Goal: Task Accomplishment & Management: Complete application form

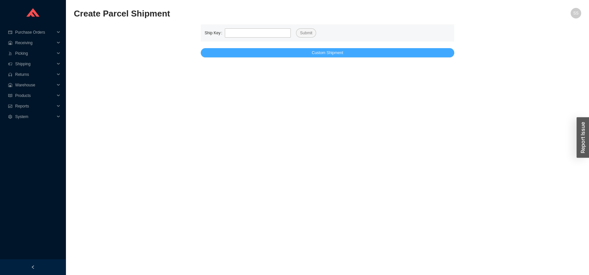
click at [372, 57] on main "Ship Key Submit Custom Shipment" at bounding box center [327, 40] width 507 height 33
click at [332, 57] on button "Custom Shipment" at bounding box center [328, 52] width 254 height 9
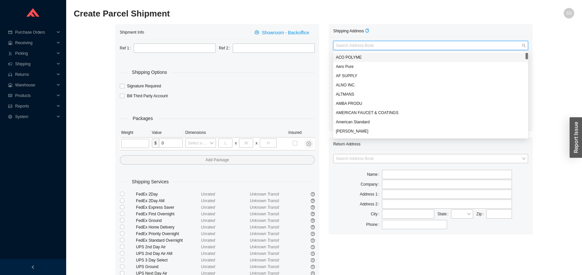
click at [363, 44] on input "search" at bounding box center [429, 45] width 186 height 9
click at [375, 18] on h2 "Create Parcel Shipment" at bounding box center [262, 14] width 376 height 12
click at [362, 43] on input "search" at bounding box center [429, 45] width 186 height 9
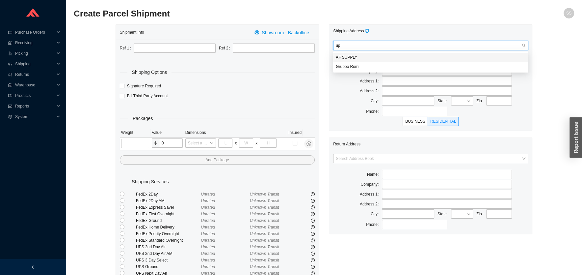
type input "u"
type input "water"
click at [357, 57] on div "WATERMARK" at bounding box center [431, 57] width 190 height 6
type input "WATERMARK"
type input "350 dewitt avenue"
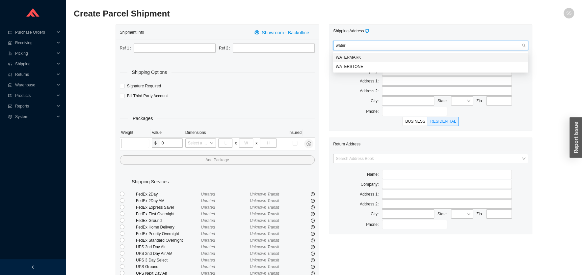
type input "BROOKLYN"
type input "11207"
type input "7182572800"
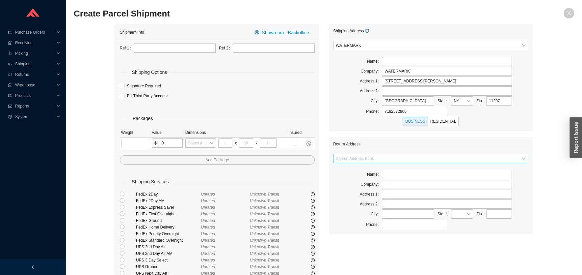
click at [381, 154] on div "Search Address Book Name Company Address 1 Address 2 City State Zip Phone" at bounding box center [430, 192] width 203 height 84
click at [369, 162] on input "search" at bounding box center [429, 158] width 186 height 9
click at [360, 189] on div "Home and Stone" at bounding box center [431, 189] width 190 height 6
type input "Home and Stone"
type input "1663 [GEOGRAPHIC_DATA]."
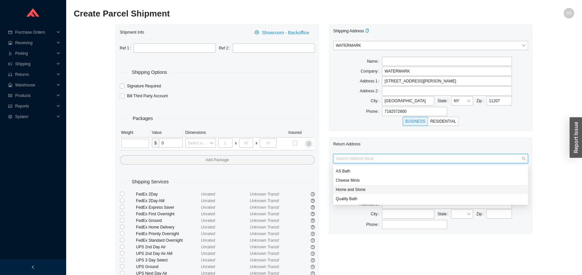
type input "[GEOGRAPHIC_DATA]"
type input "11230"
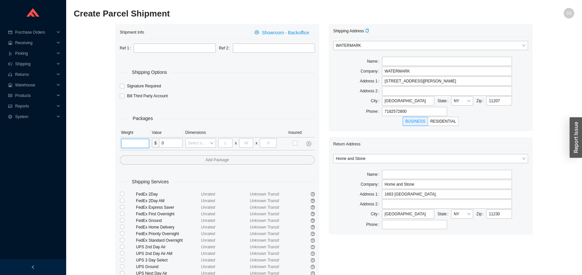
click at [135, 146] on input "tel" at bounding box center [135, 143] width 28 height 9
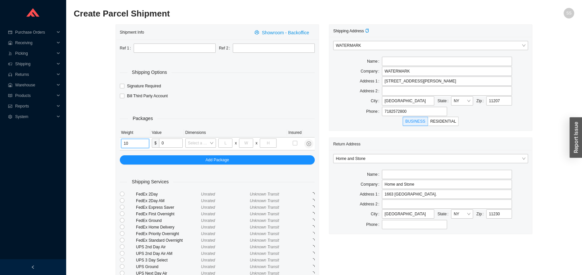
type input "10"
click at [90, 106] on div "Shipment Info Showroom - Backoffice Ref 1 Ref 2 Shipping Options Signature Requ…" at bounding box center [324, 170] width 501 height 293
click at [178, 54] on div "Shipping Options Signature Required Bill Third Party Account" at bounding box center [217, 77] width 195 height 48
click at [163, 50] on input "text" at bounding box center [175, 47] width 82 height 9
paste input "7360530-1"
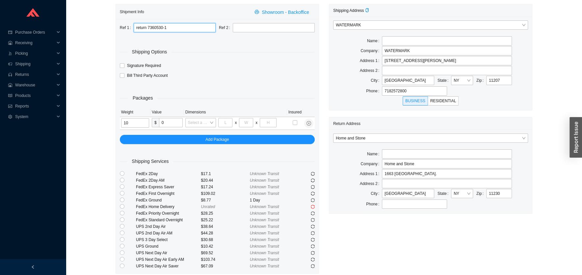
scroll to position [43, 0]
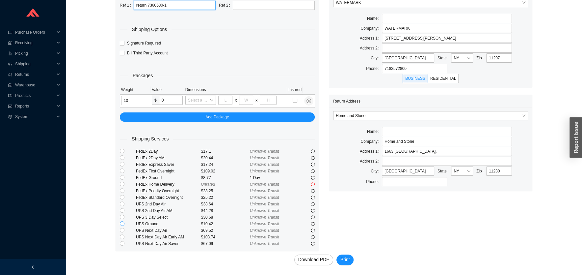
type input "return 7360530-1"
click at [122, 223] on input "radio" at bounding box center [122, 223] width 5 height 5
radio input "true"
click at [342, 260] on span "Print" at bounding box center [346, 260] width 10 height 8
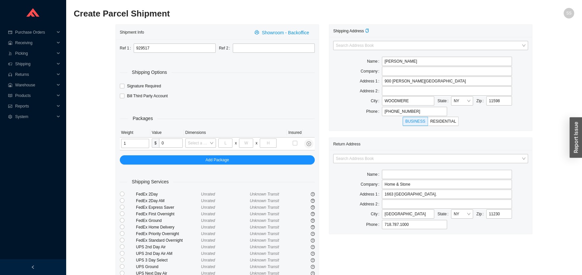
type input "1"
drag, startPoint x: 86, startPoint y: 167, endPoint x: 90, endPoint y: 167, distance: 4.0
click at [87, 167] on div "Shipment Info Showroom - Backoffice Ref 1 929517 Ref 2 Shipping Options Signatu…" at bounding box center [324, 170] width 501 height 293
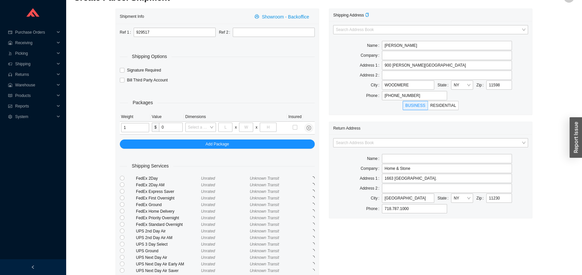
scroll to position [43, 0]
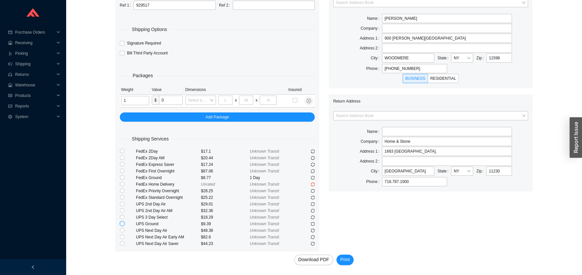
click at [123, 223] on input "radio" at bounding box center [122, 223] width 5 height 5
radio input "true"
click at [345, 259] on span "Print" at bounding box center [346, 260] width 10 height 8
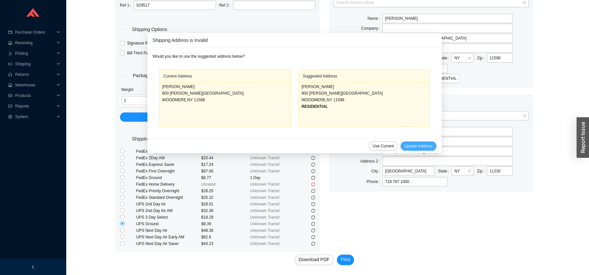
click at [406, 150] on button "Update Address" at bounding box center [418, 145] width 36 height 9
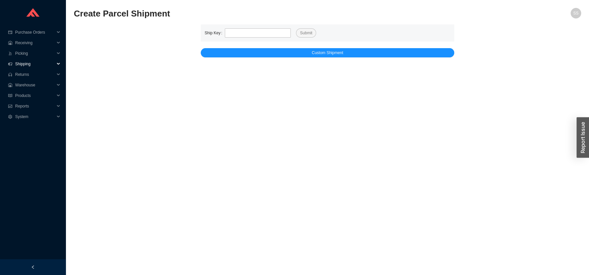
click at [30, 63] on span "Shipping" at bounding box center [35, 64] width 40 height 11
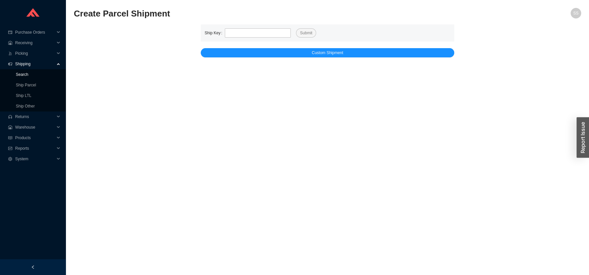
click at [20, 75] on link "Search" at bounding box center [22, 74] width 13 height 5
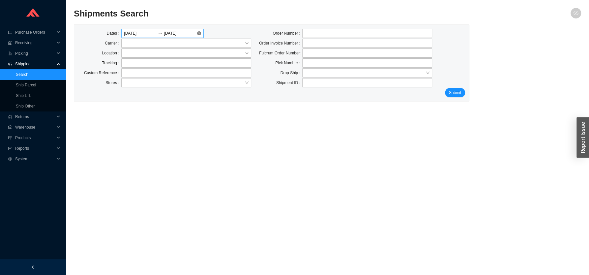
click at [154, 36] on input "08/25/2025" at bounding box center [140, 33] width 33 height 7
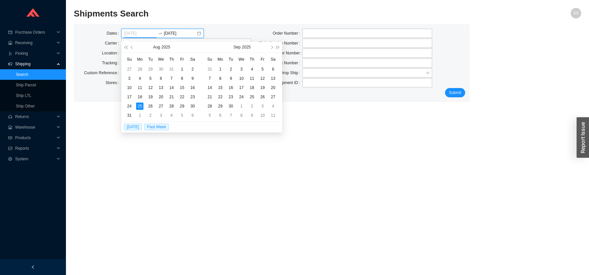
type input "08/25/2025"
click at [136, 107] on div "25" at bounding box center [139, 105] width 7 height 7
drag, startPoint x: 207, startPoint y: 16, endPoint x: 286, endPoint y: 54, distance: 87.2
click at [207, 16] on h2 "Shipments Search" at bounding box center [264, 14] width 380 height 12
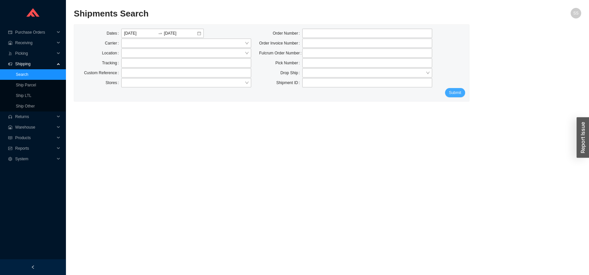
click at [445, 94] on button "Submit" at bounding box center [455, 92] width 20 height 9
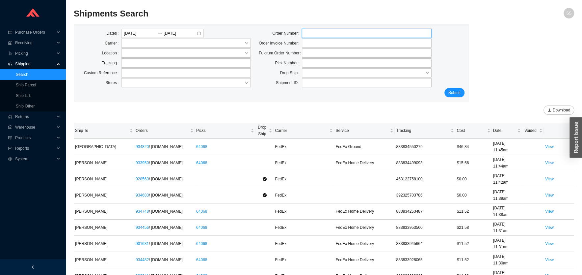
click at [323, 29] on input "tel" at bounding box center [367, 33] width 130 height 9
paste input "929517"
type input "929517"
click at [446, 92] on button "Submit" at bounding box center [455, 92] width 20 height 9
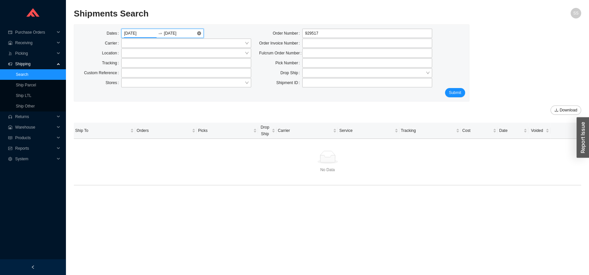
click at [149, 32] on input "08/25/2025" at bounding box center [140, 33] width 33 height 7
click at [282, 7] on section "Shipments Search SS Dates 08/25/2025 08/25/2025 Carrier Location Tracking Custo…" at bounding box center [327, 137] width 523 height 275
click at [455, 94] on span "Submit" at bounding box center [455, 92] width 12 height 7
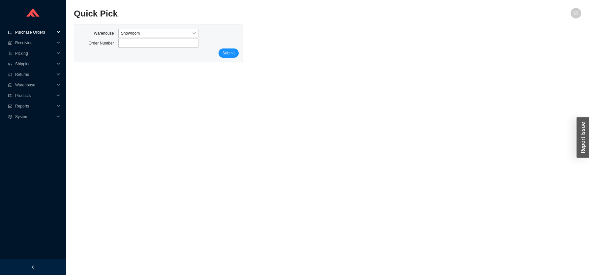
click at [29, 34] on span "Purchase Orders" at bounding box center [35, 32] width 40 height 11
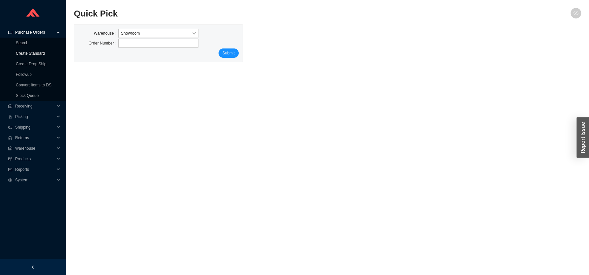
click at [31, 53] on link "Create Standard" at bounding box center [30, 53] width 29 height 5
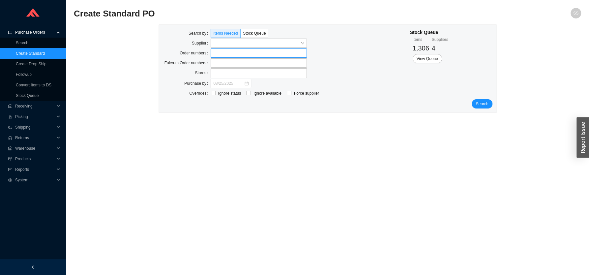
click at [220, 55] on label at bounding box center [258, 52] width 96 height 9
click at [216, 55] on input at bounding box center [213, 52] width 5 height 7
click at [219, 54] on label at bounding box center [258, 52] width 96 height 9
click at [216, 54] on input at bounding box center [213, 52] width 5 height 7
type input "935180"
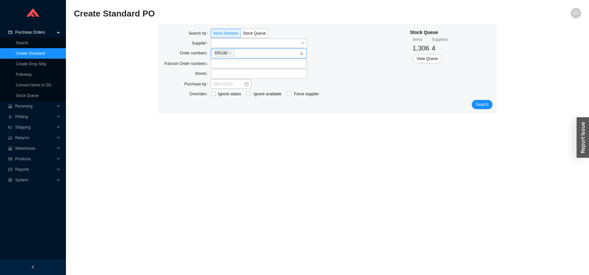
click button "Search" at bounding box center [481, 104] width 20 height 9
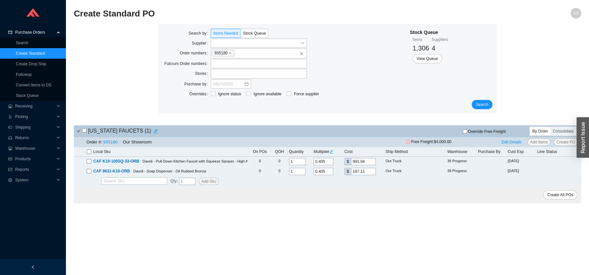
click at [90, 152] on input "checkbox" at bounding box center [89, 151] width 5 height 5
checkbox input "true"
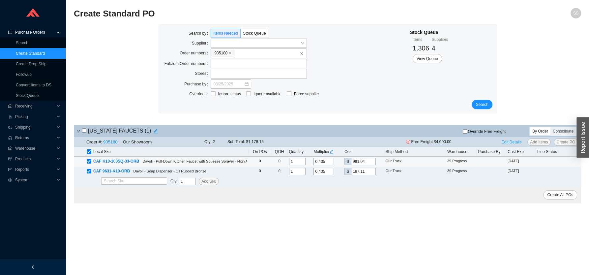
drag, startPoint x: 328, startPoint y: 162, endPoint x: 294, endPoint y: 164, distance: 34.0
click at [313, 164] on input "0.405" at bounding box center [323, 161] width 20 height 7
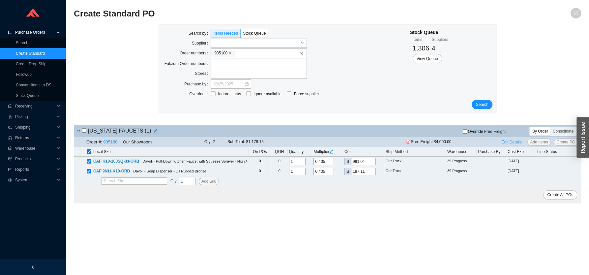
type input "."
type input "0"
type input ".3"
type input "734.1"
type input ".31"
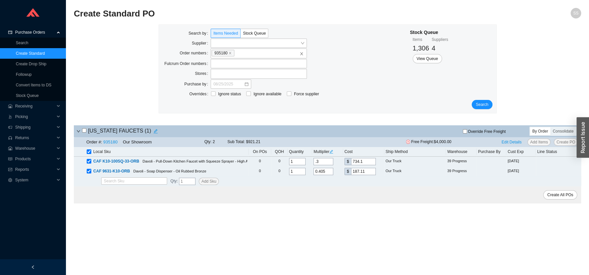
type input "758.57"
type input ".315"
type input "770.81"
type input ".315"
click at [356, 227] on main "Create Standard PO SS Search by Items Needed Stock Queue Supplier Order numbers…" at bounding box center [327, 141] width 507 height 267
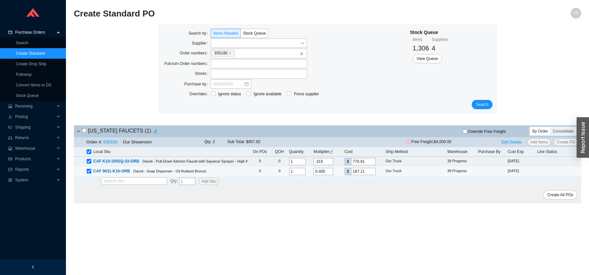
drag, startPoint x: 332, startPoint y: 173, endPoint x: 285, endPoint y: 178, distance: 47.6
click at [313, 175] on input "0.405" at bounding box center [323, 171] width 20 height 7
type input "."
type input "0"
type input ".3"
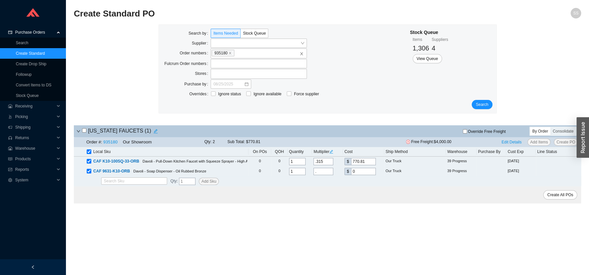
type input "138.6"
type input ".31"
type input "143.22"
type input ".315"
type input "145.53"
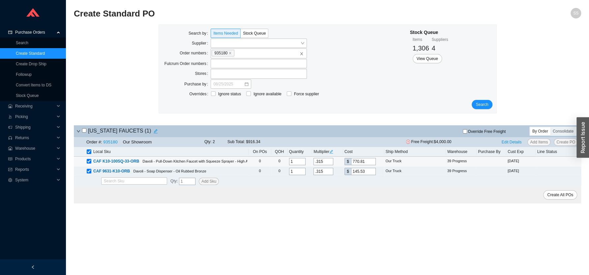
type input ".315"
click at [327, 163] on input ".315" at bounding box center [323, 161] width 20 height 7
drag, startPoint x: 328, startPoint y: 163, endPoint x: 332, endPoint y: 165, distance: 4.6
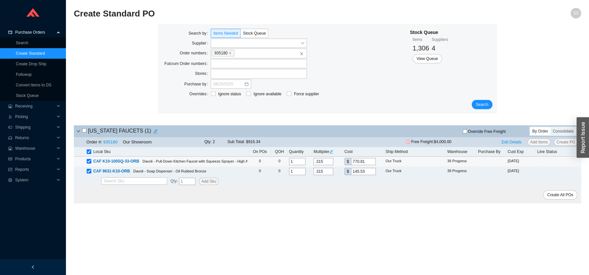
type input "0"
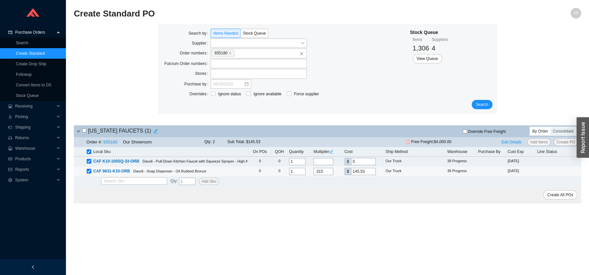
type input ".4"
type input "978.8"
type input "."
type input "0"
paste input ".315"
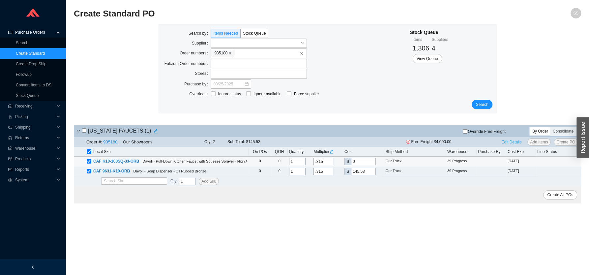
click at [326, 160] on input ".315" at bounding box center [323, 161] width 20 height 7
type input ".31"
type input "758.57"
type input ".3"
type input "734.1"
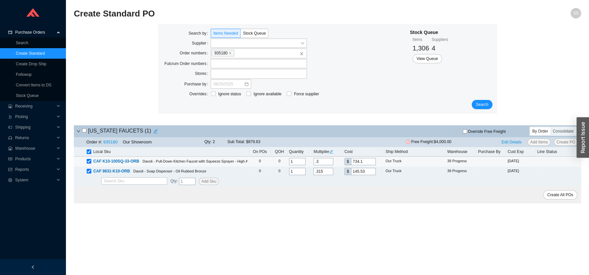
type input ".31"
type input "758.57"
type input ".315"
type input "770.81"
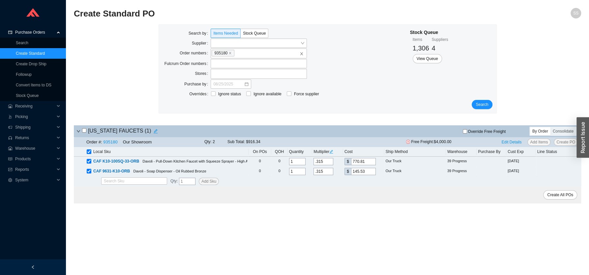
click at [373, 231] on main "Create Standard PO SS Search by Items Needed Stock Queue Supplier Order numbers…" at bounding box center [327, 141] width 507 height 267
click at [508, 145] on span "Edit Details" at bounding box center [511, 142] width 20 height 7
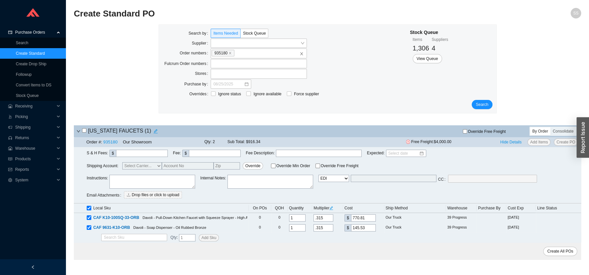
click at [318, 175] on select "Email Email Buyer EDI Do Not Send" at bounding box center [333, 178] width 31 height 7
select select "4"
click option "Email" at bounding box center [0, 0] width 0 height 0
click at [417, 180] on input "customerservice@calfaucets.com" at bounding box center [393, 178] width 86 height 7
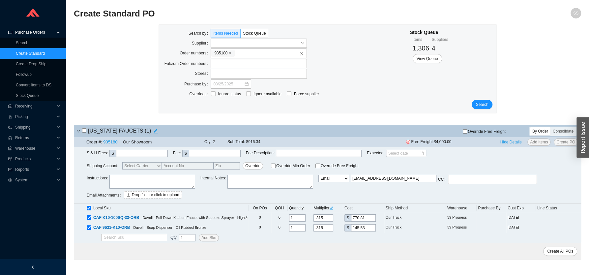
click at [417, 179] on input "customerservice@calfaucets.com" at bounding box center [393, 178] width 86 height 7
type input "layla@homeandstone.com"
click at [555, 249] on span "Create All POs" at bounding box center [560, 251] width 26 height 7
click at [463, 132] on input "Override Free Freight" at bounding box center [464, 131] width 4 height 4
checkbox input "true"
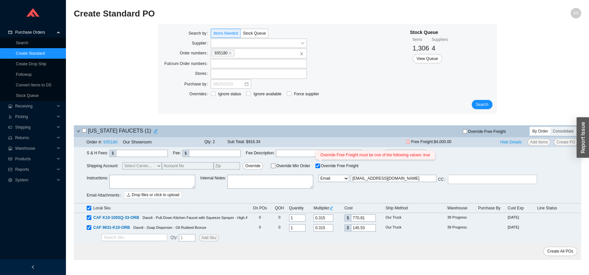
checkbox input "true"
click at [557, 250] on span "Create All POs" at bounding box center [560, 251] width 26 height 7
